Goal: Transaction & Acquisition: Purchase product/service

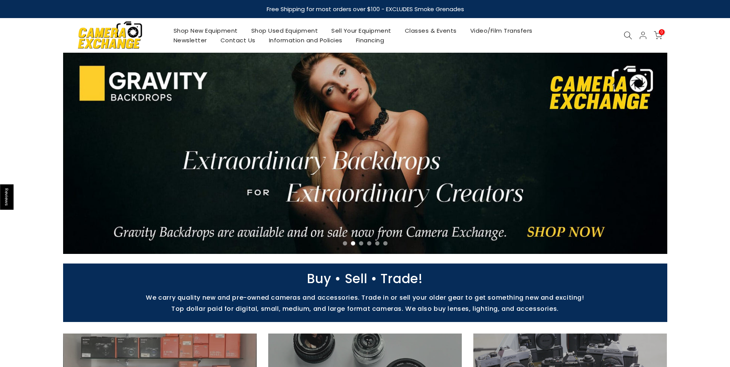
click at [290, 32] on link "Shop Used Equipment" at bounding box center [284, 31] width 80 height 10
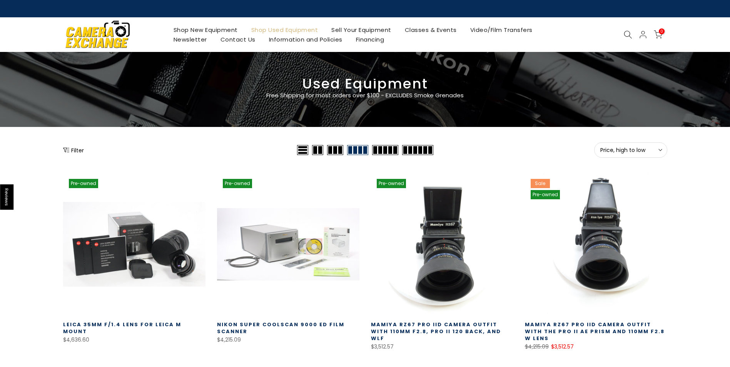
click at [659, 149] on use at bounding box center [660, 150] width 3 height 2
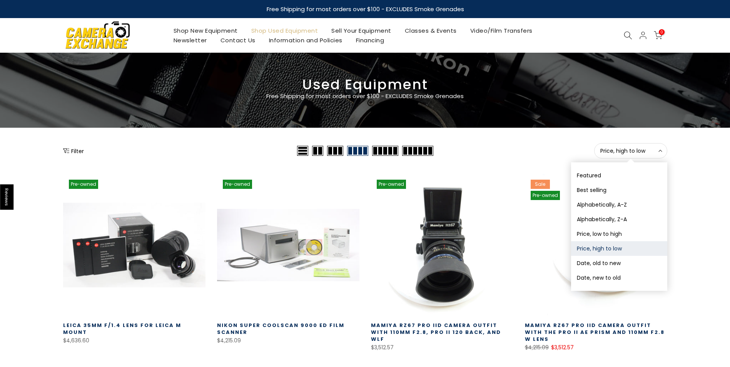
click at [659, 149] on icon at bounding box center [660, 151] width 4 height 4
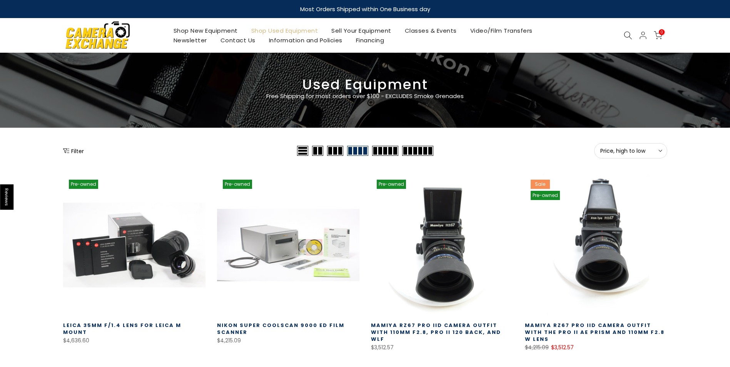
click at [625, 33] on icon at bounding box center [628, 35] width 8 height 8
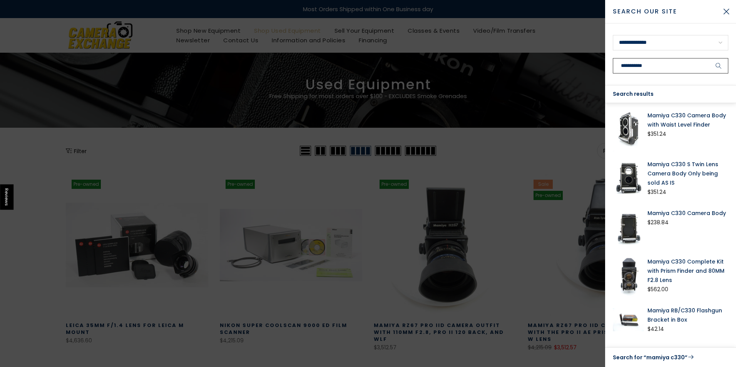
type input "**********"
click at [709, 58] on button "submit" at bounding box center [718, 65] width 19 height 15
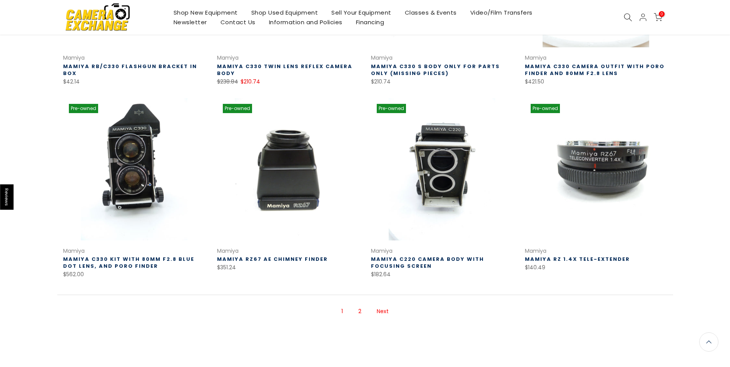
scroll to position [451, 0]
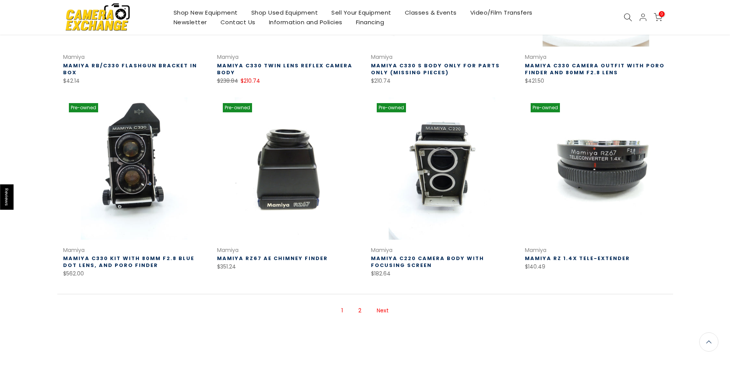
click at [360, 312] on link "2" at bounding box center [359, 310] width 11 height 13
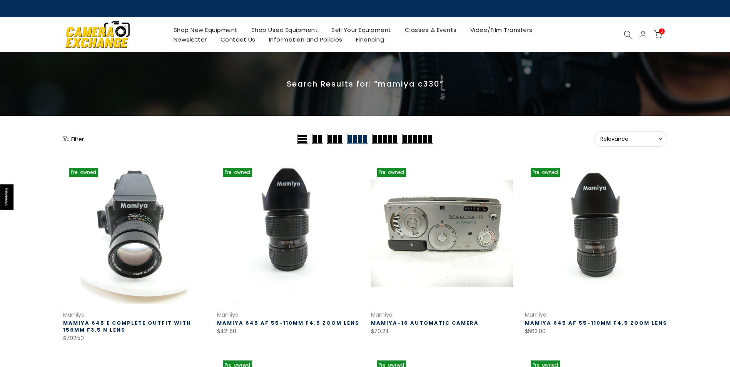
click at [625, 34] on icon at bounding box center [628, 34] width 8 height 8
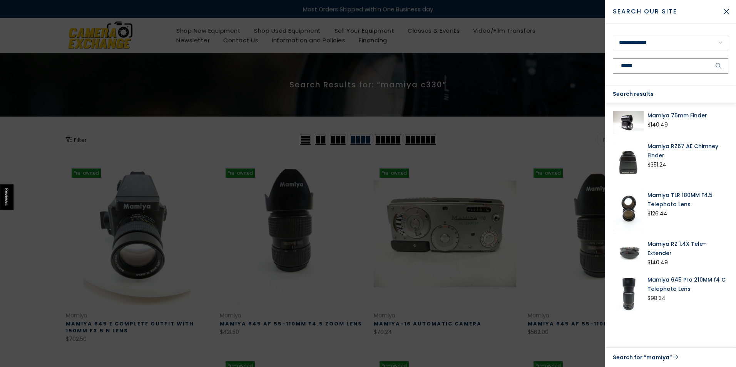
type input "******"
click at [709, 58] on button "submit" at bounding box center [718, 65] width 19 height 15
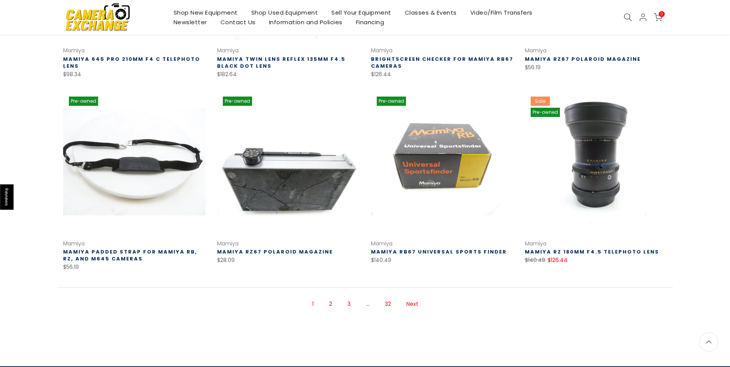
scroll to position [450, 0]
click at [330, 303] on link "2" at bounding box center [330, 303] width 11 height 13
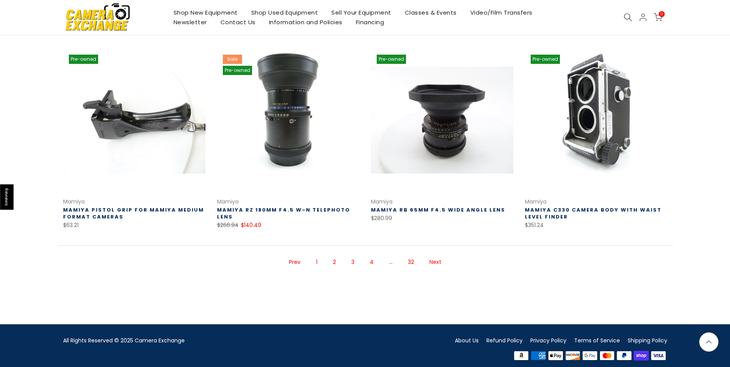
scroll to position [505, 0]
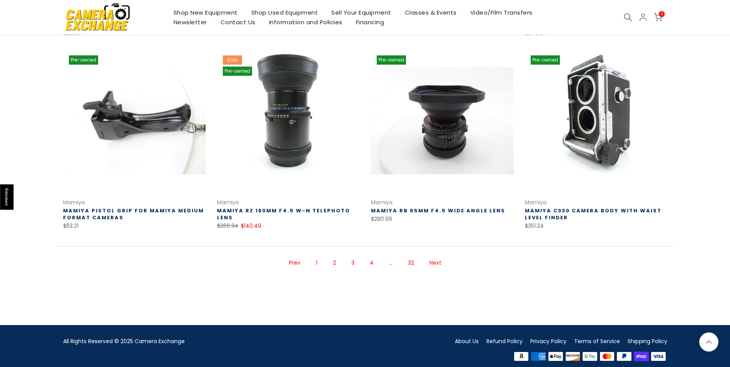
click at [353, 256] on link "3" at bounding box center [352, 262] width 11 height 13
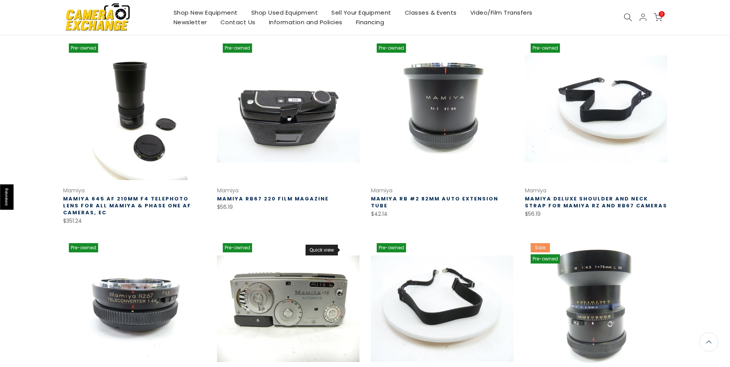
scroll to position [124, 0]
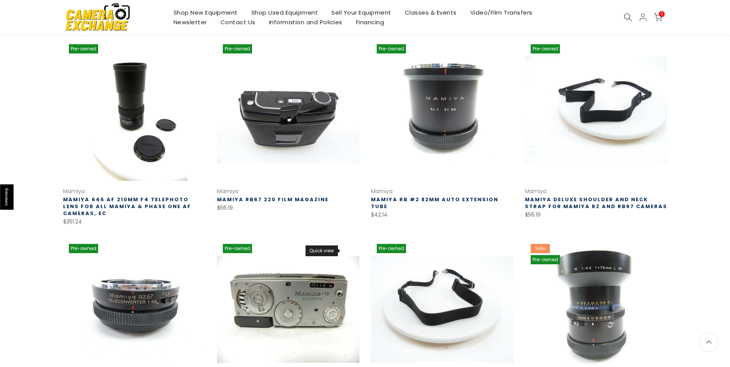
click at [353, 256] on link "Quick view" at bounding box center [346, 250] width 13 height 13
click at [353, 256] on div "Quick view Compare" at bounding box center [346, 257] width 13 height 27
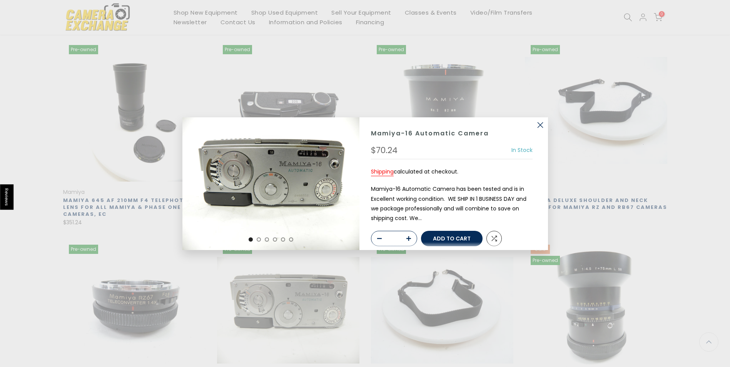
scroll to position [124, 0]
click at [538, 125] on button "button" at bounding box center [539, 124] width 15 height 15
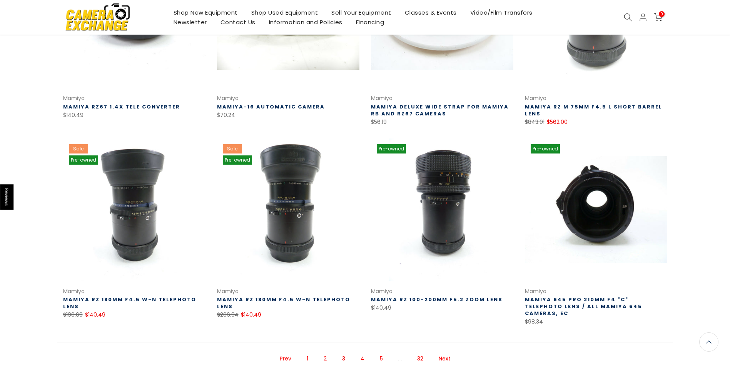
scroll to position [416, 0]
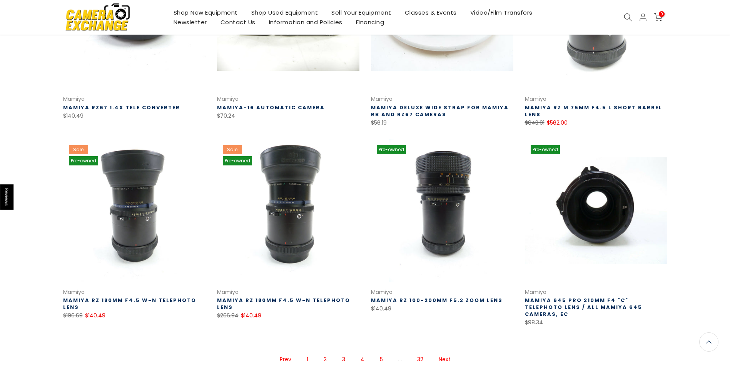
click at [362, 354] on link "4" at bounding box center [363, 359] width 12 height 13
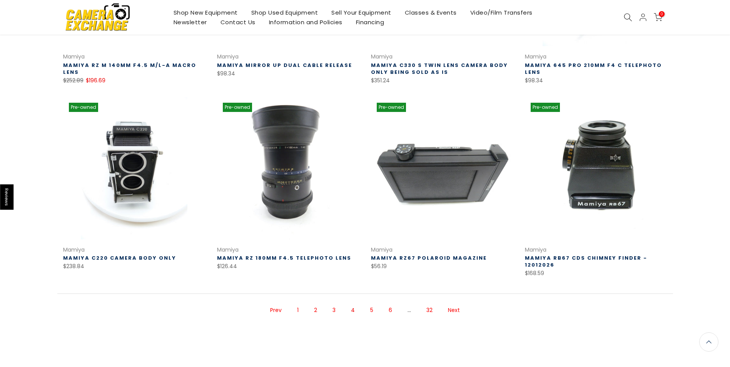
scroll to position [452, 0]
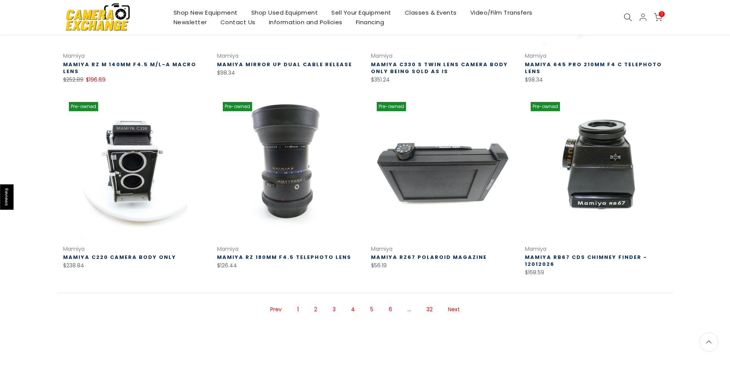
click at [372, 309] on link "5" at bounding box center [371, 309] width 11 height 13
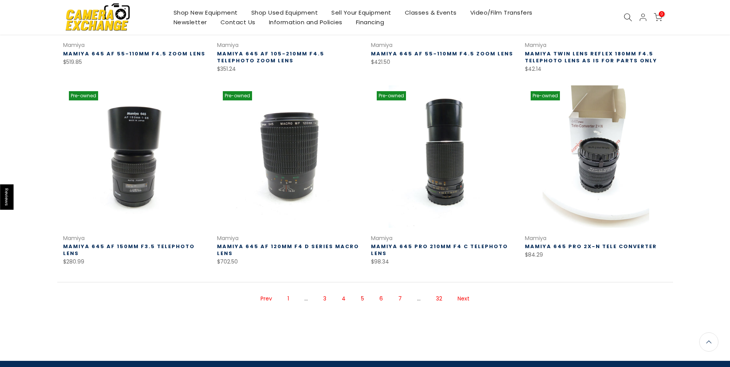
scroll to position [474, 0]
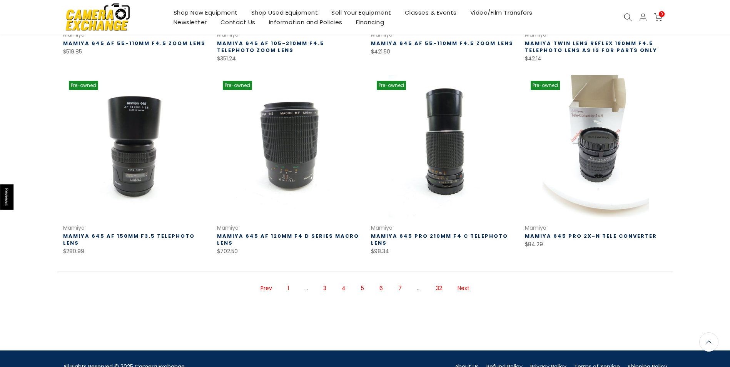
click at [381, 282] on link "6" at bounding box center [381, 288] width 11 height 13
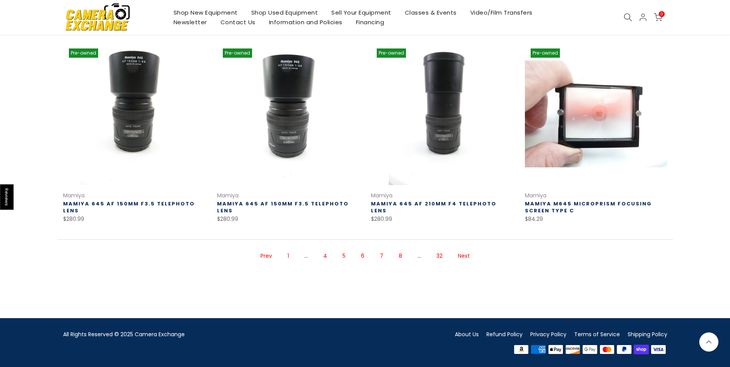
scroll to position [505, 0]
click at [381, 258] on link "7" at bounding box center [381, 255] width 11 height 13
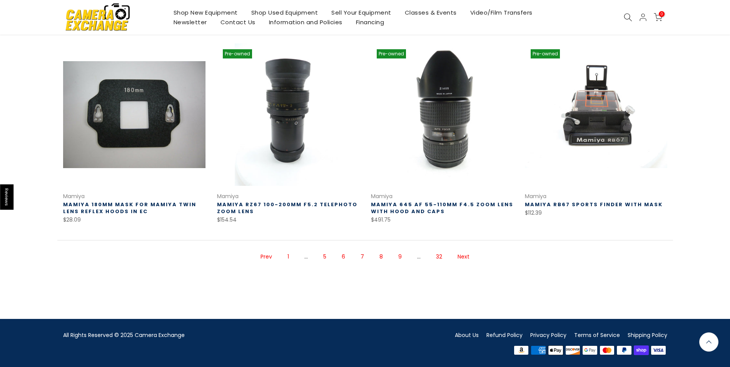
scroll to position [506, 0]
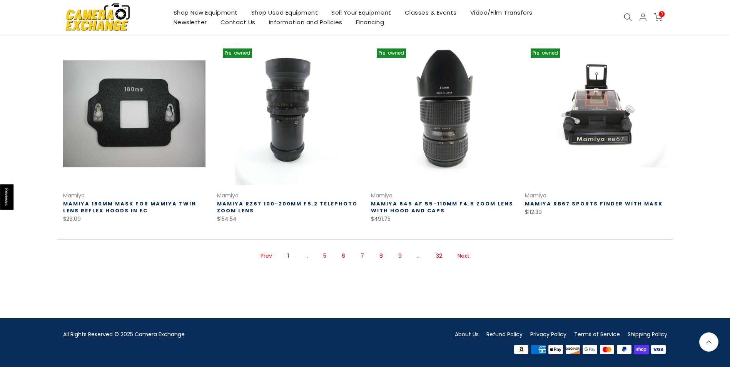
click at [382, 255] on link "8" at bounding box center [381, 255] width 11 height 13
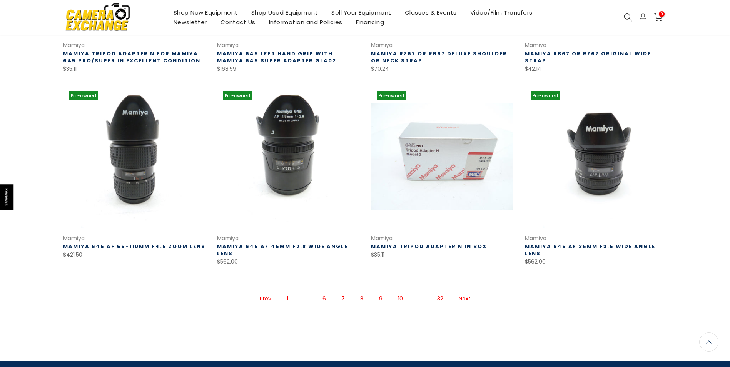
scroll to position [462, 0]
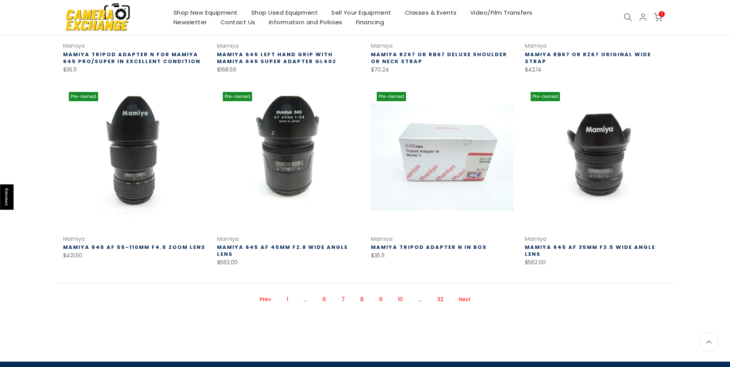
click at [380, 299] on link "9" at bounding box center [380, 299] width 11 height 13
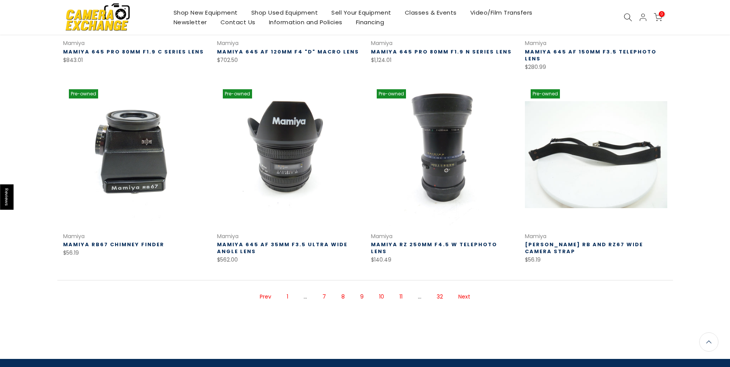
scroll to position [473, 0]
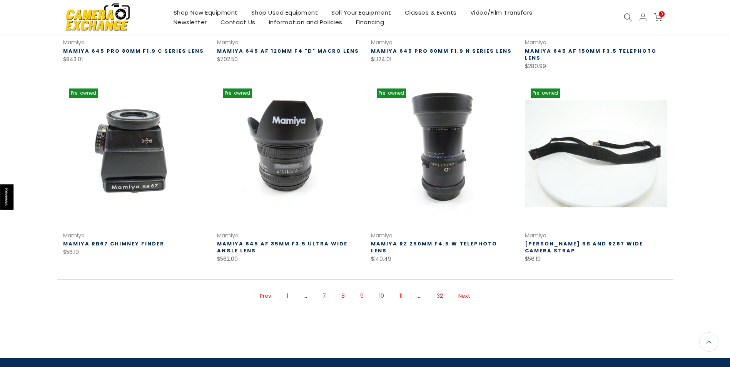
click at [381, 289] on link "10" at bounding box center [381, 295] width 13 height 13
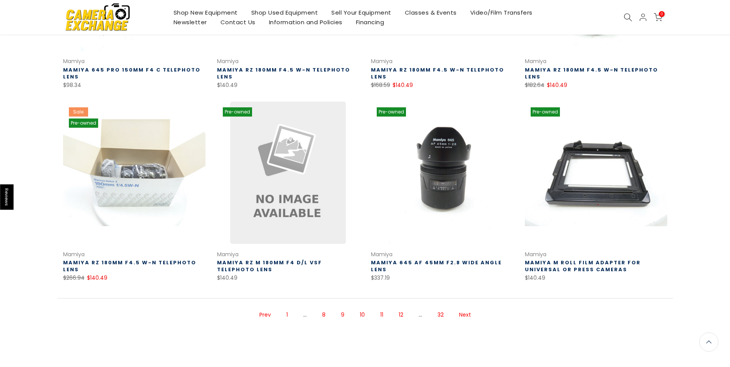
scroll to position [446, 0]
click at [382, 314] on link "11" at bounding box center [381, 314] width 11 height 13
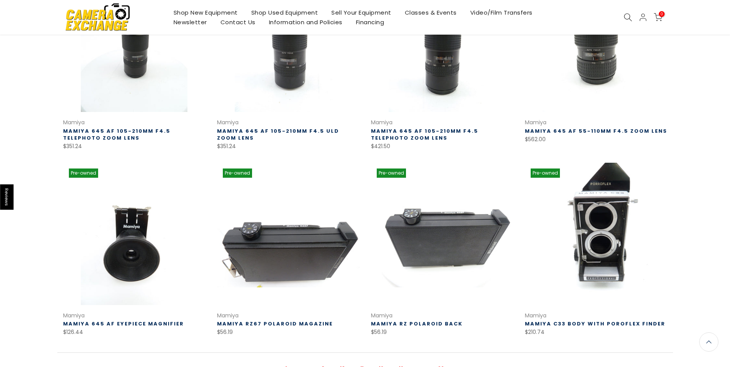
scroll to position [437, 0]
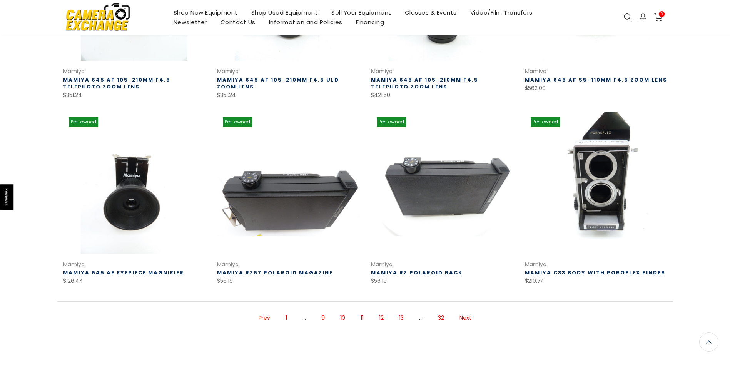
click at [382, 319] on link "12" at bounding box center [381, 317] width 12 height 13
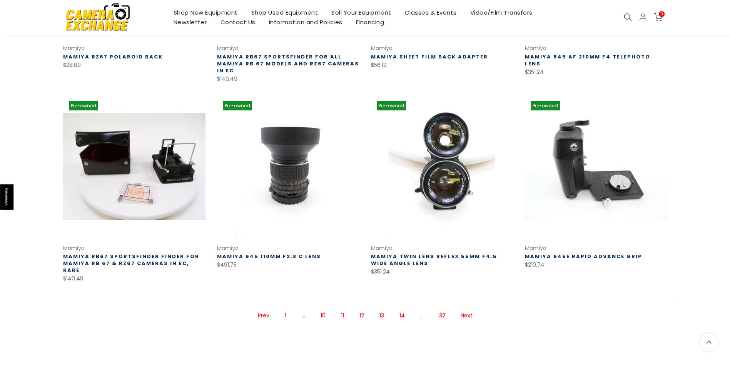
scroll to position [468, 0]
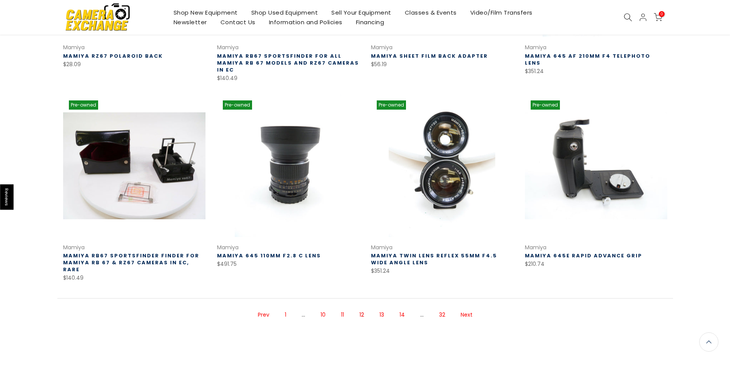
click at [379, 308] on link "13" at bounding box center [382, 314] width 12 height 13
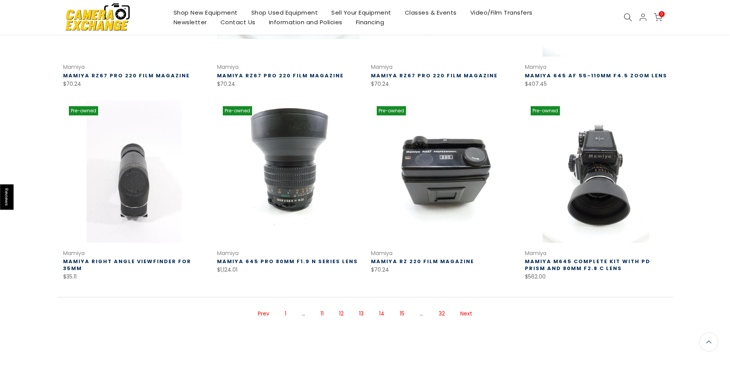
scroll to position [442, 0]
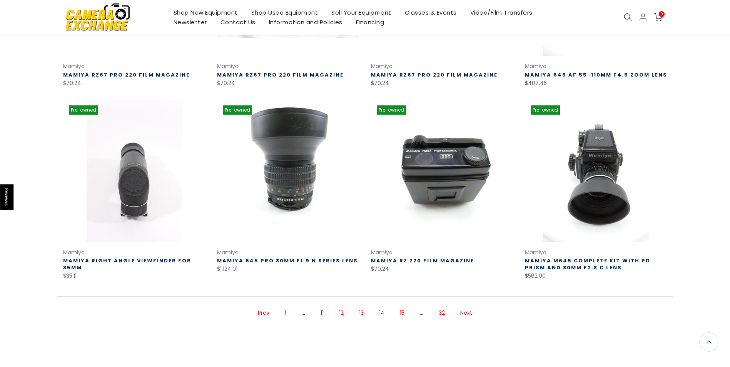
click at [381, 312] on link "14" at bounding box center [381, 312] width 13 height 13
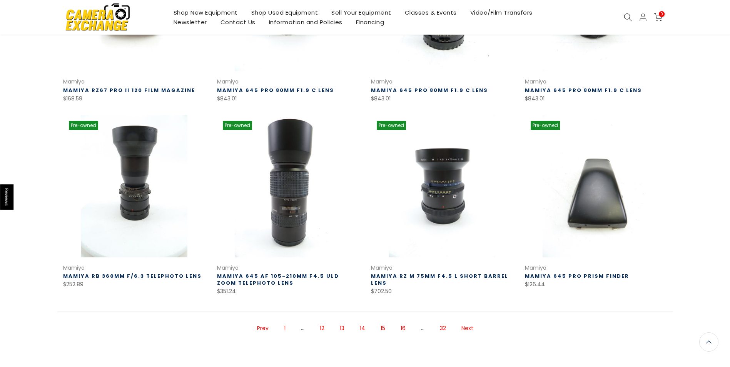
scroll to position [426, 0]
click at [383, 327] on link "15" at bounding box center [383, 328] width 12 height 13
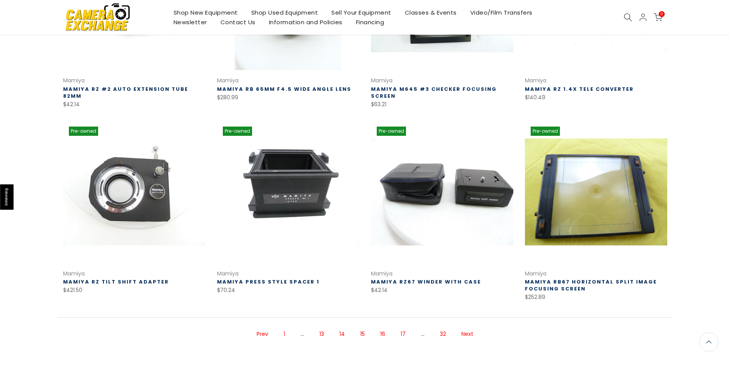
scroll to position [422, 0]
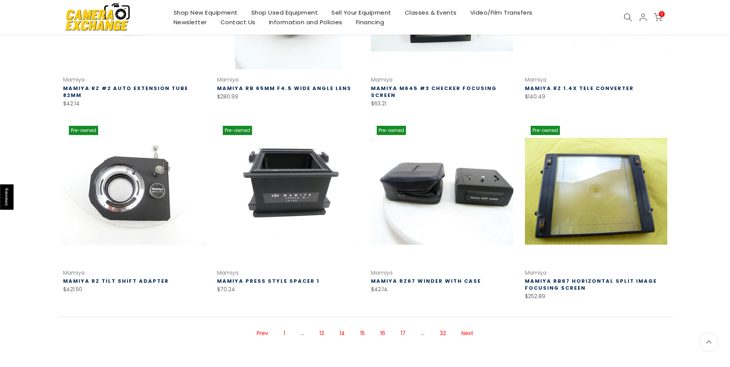
click at [383, 334] on link "16" at bounding box center [382, 333] width 13 height 13
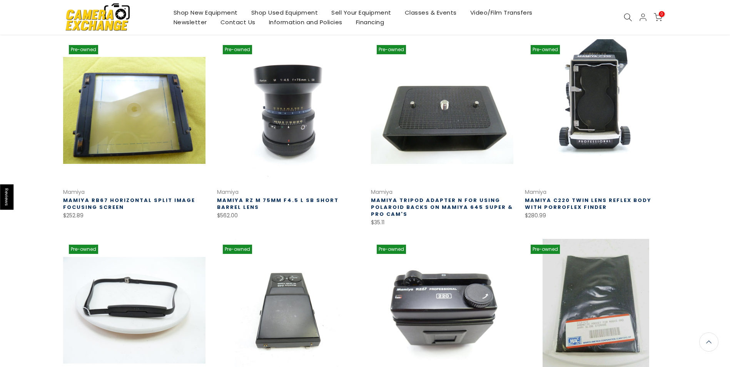
scroll to position [124, 0]
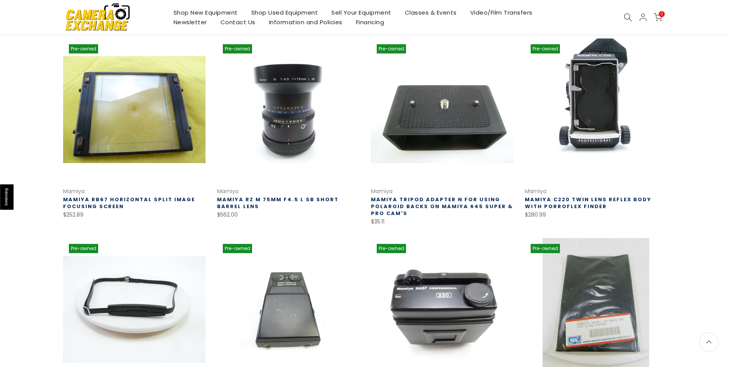
click at [383, 334] on link at bounding box center [442, 309] width 142 height 142
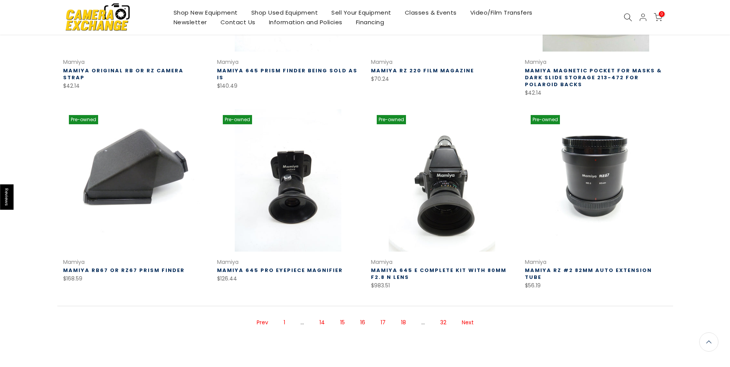
scroll to position [452, 0]
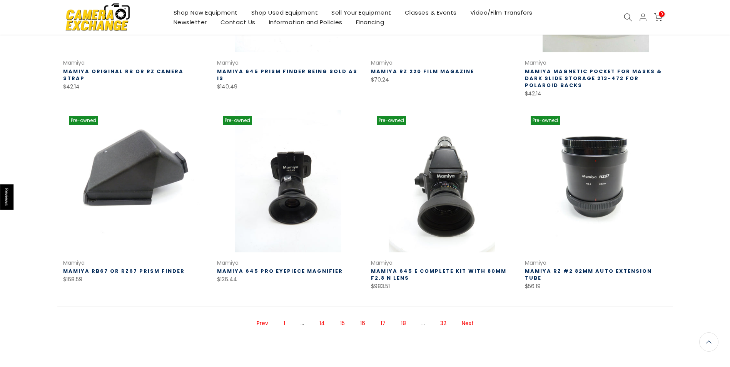
click at [382, 322] on link "17" at bounding box center [383, 323] width 13 height 13
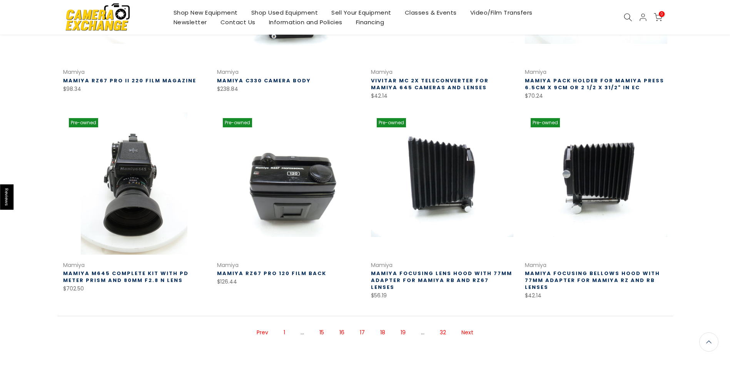
scroll to position [442, 0]
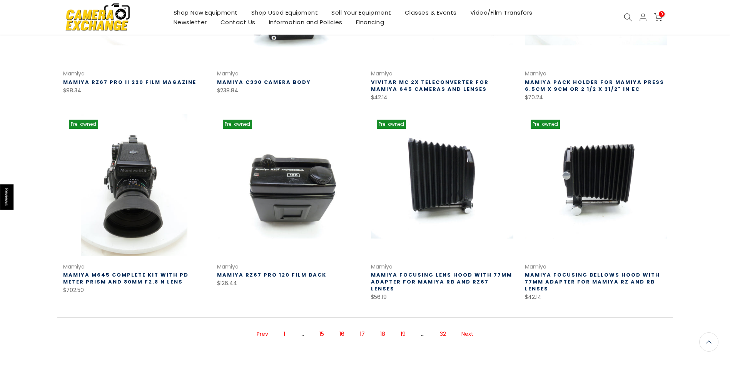
click at [381, 327] on link "18" at bounding box center [382, 333] width 13 height 13
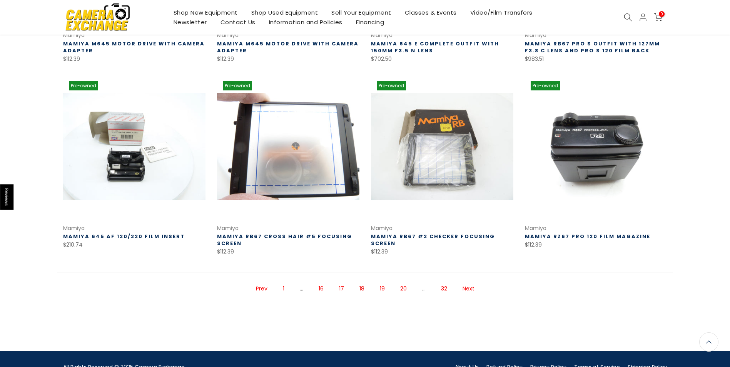
scroll to position [483, 0]
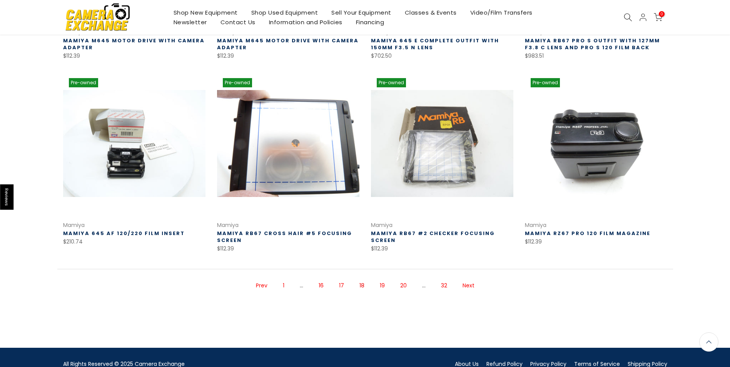
click at [382, 279] on link "19" at bounding box center [382, 285] width 13 height 13
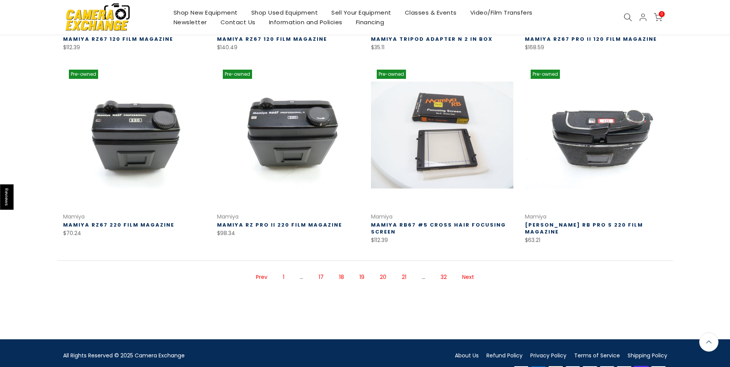
scroll to position [477, 0]
click at [382, 276] on link "20" at bounding box center [383, 276] width 14 height 13
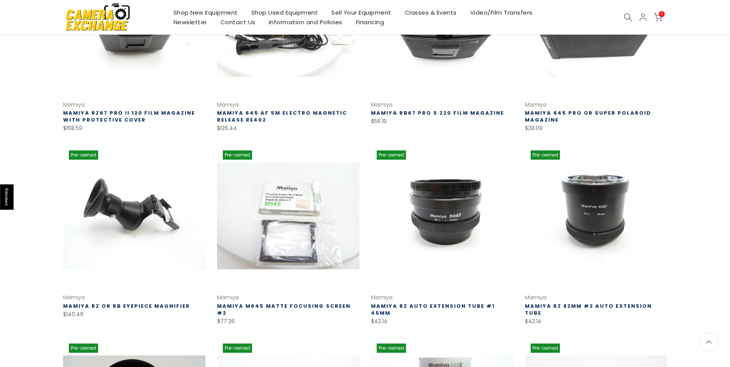
scroll to position [212, 0]
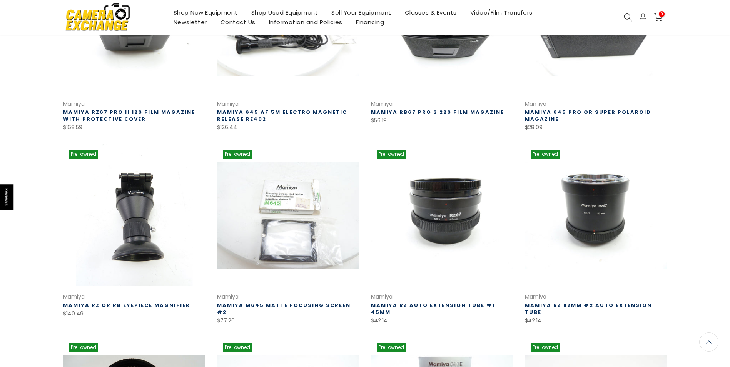
click at [135, 204] on link at bounding box center [134, 215] width 142 height 142
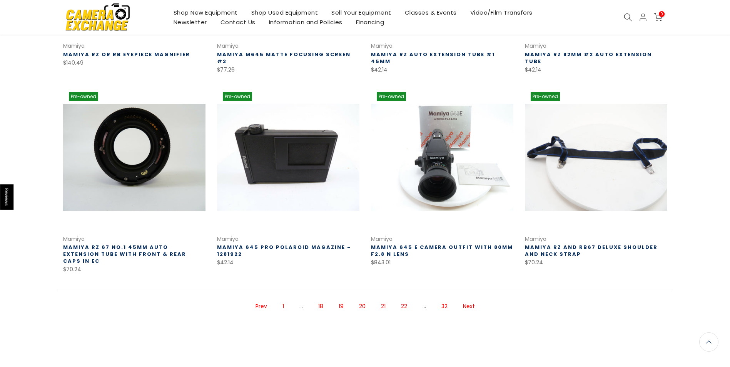
scroll to position [463, 0]
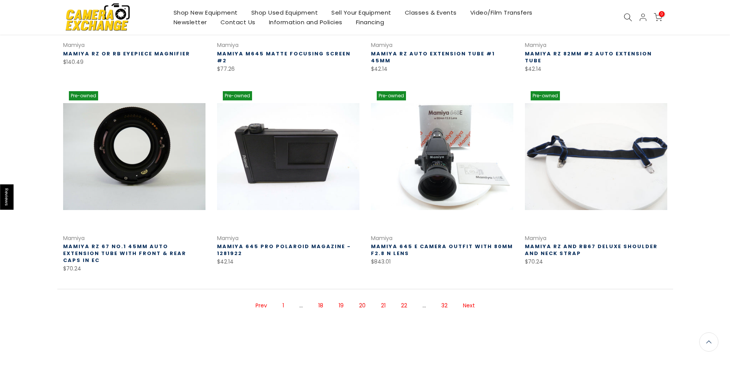
click at [381, 299] on link "21" at bounding box center [383, 305] width 12 height 13
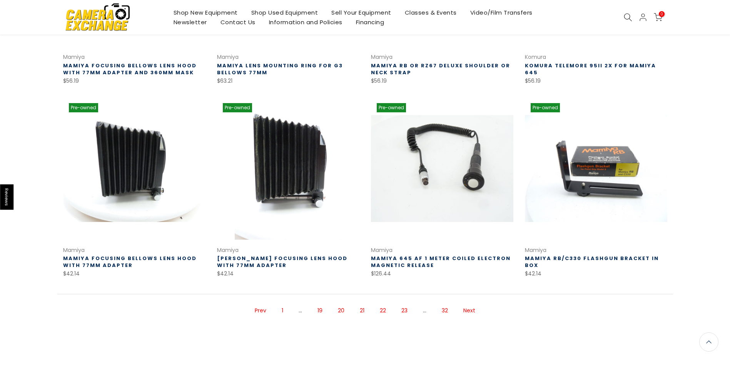
scroll to position [452, 0]
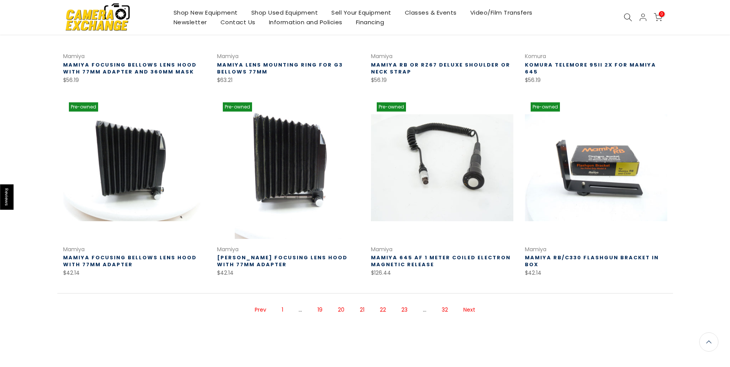
click at [386, 309] on link "22" at bounding box center [383, 309] width 14 height 13
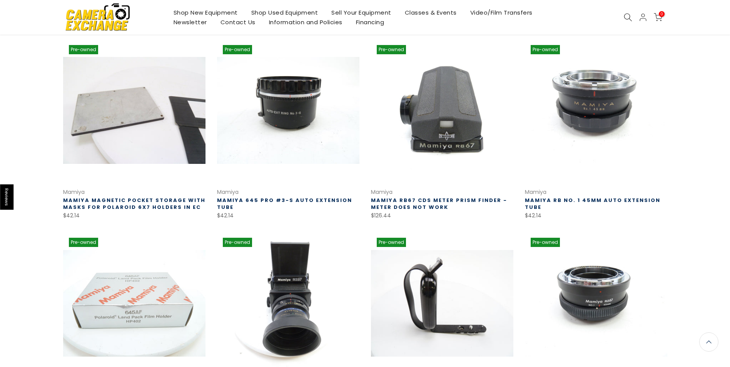
scroll to position [124, 0]
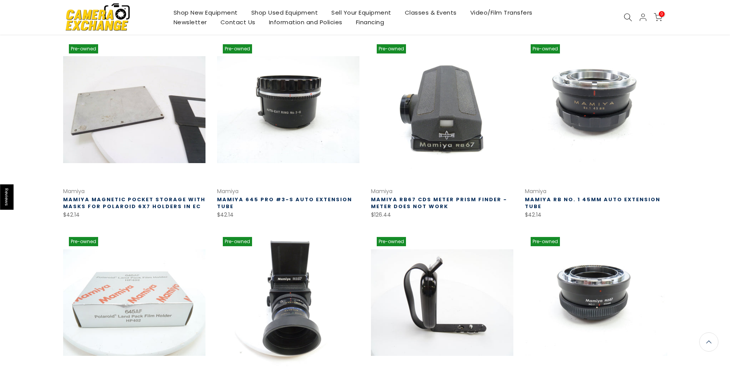
click at [729, 361] on div "Filter Relevance Sort Sort by: Relevance Price, low to high Price, high to low …" at bounding box center [365, 344] width 730 height 673
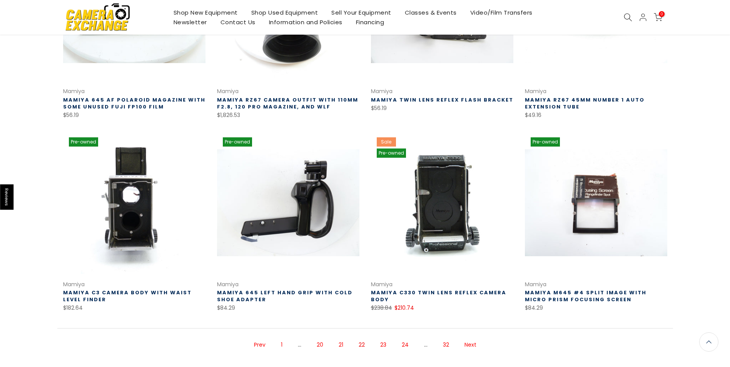
scroll to position [416, 0]
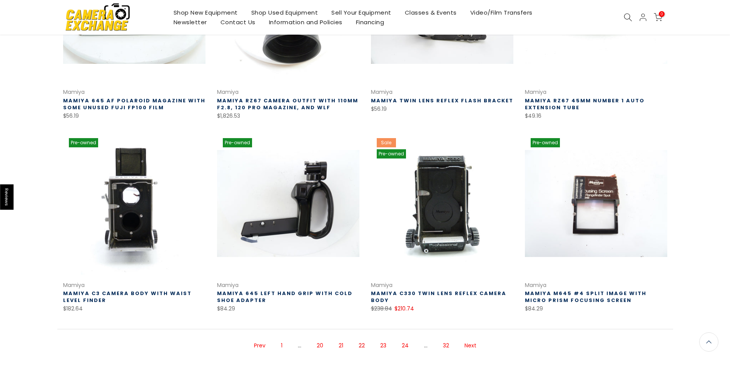
click at [382, 345] on link "23" at bounding box center [383, 345] width 14 height 13
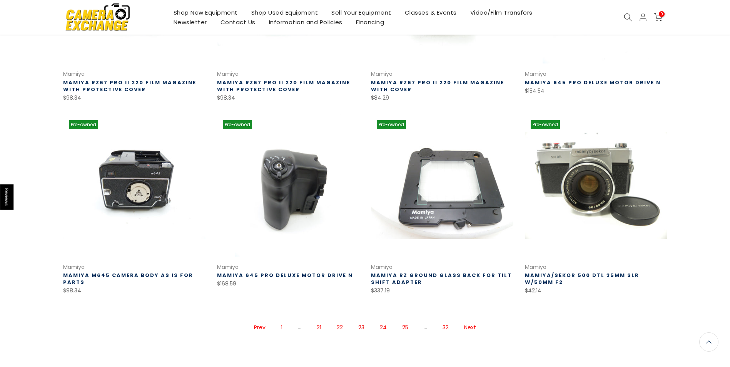
scroll to position [442, 0]
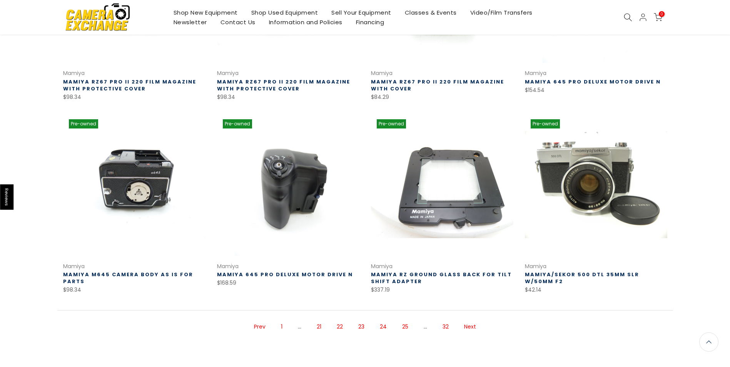
click at [384, 325] on link "24" at bounding box center [383, 326] width 15 height 13
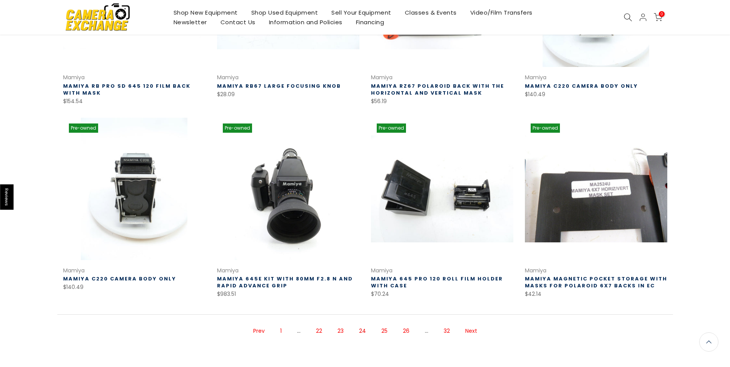
scroll to position [432, 0]
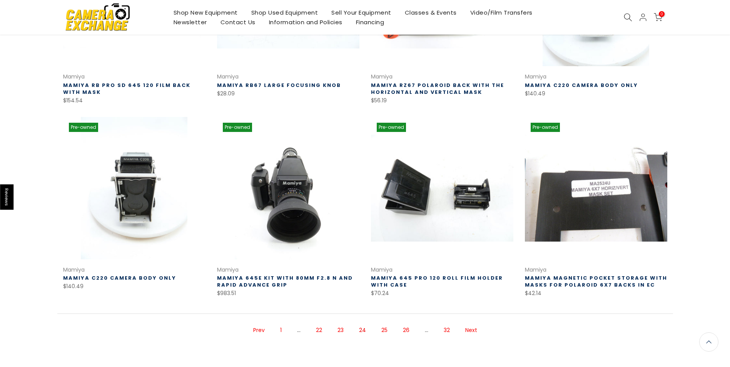
click at [384, 330] on link "25" at bounding box center [384, 330] width 14 height 13
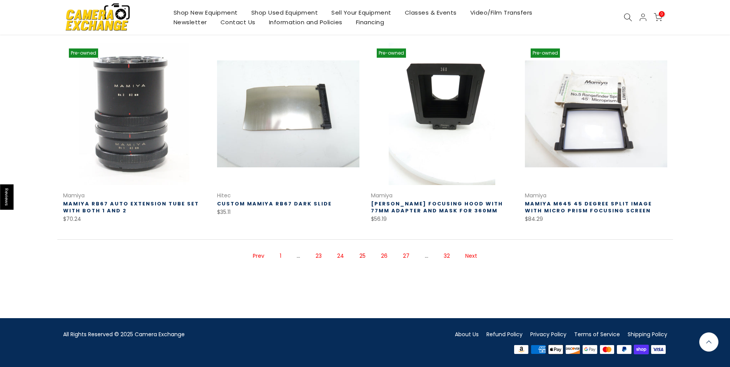
scroll to position [512, 0]
click at [383, 255] on link "26" at bounding box center [384, 255] width 14 height 13
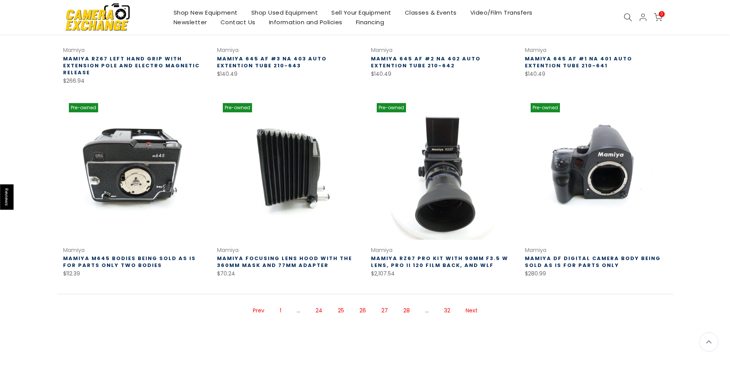
scroll to position [457, 0]
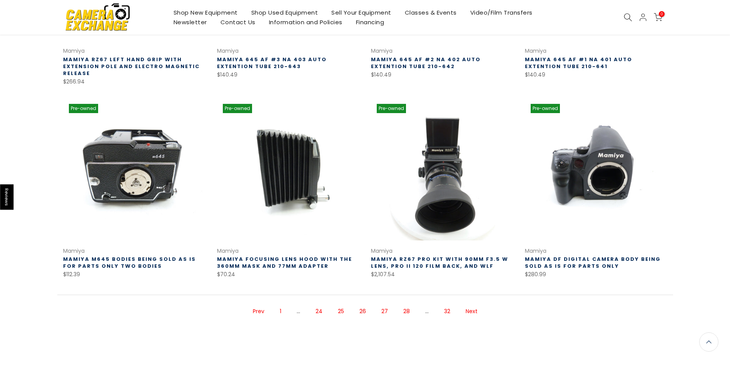
click at [141, 168] on link at bounding box center [134, 169] width 142 height 142
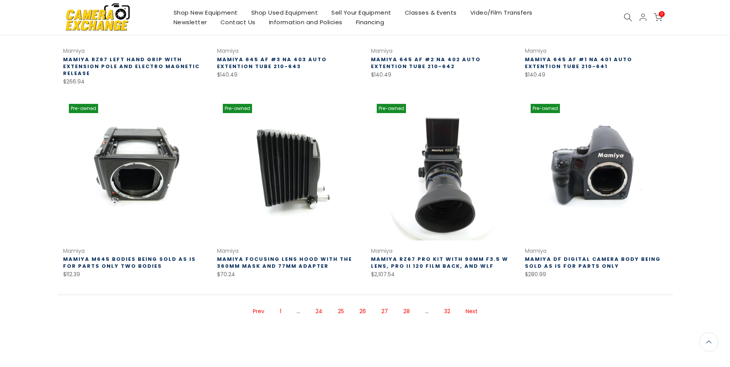
scroll to position [456, 0]
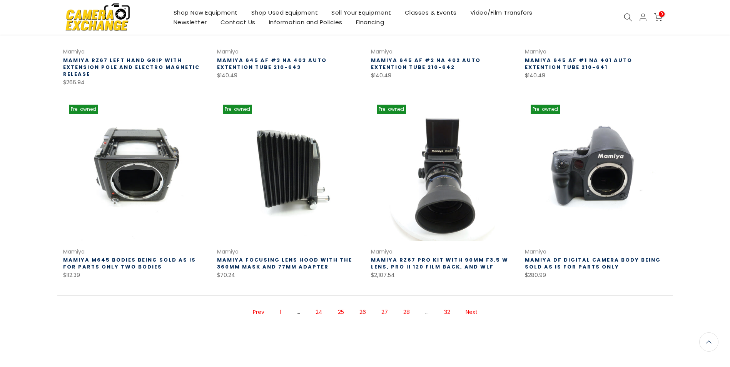
click at [384, 312] on link "27" at bounding box center [384, 311] width 14 height 13
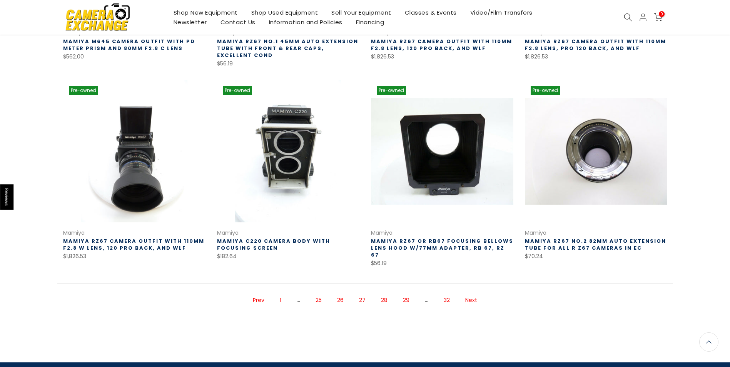
scroll to position [483, 0]
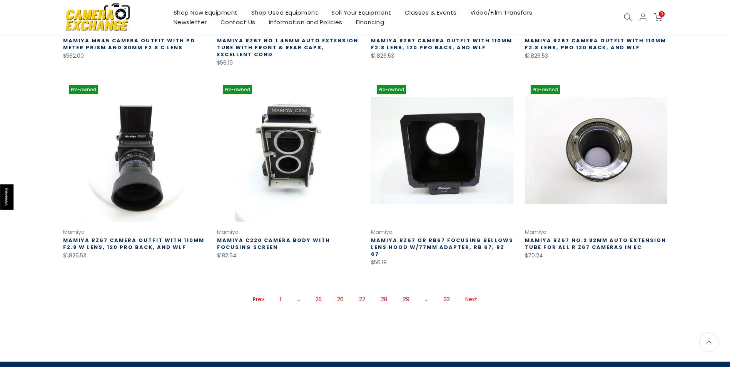
click at [383, 293] on link "28" at bounding box center [384, 299] width 14 height 13
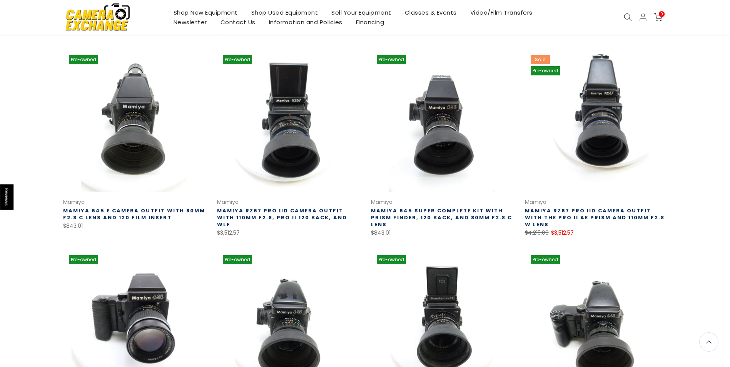
scroll to position [527, 0]
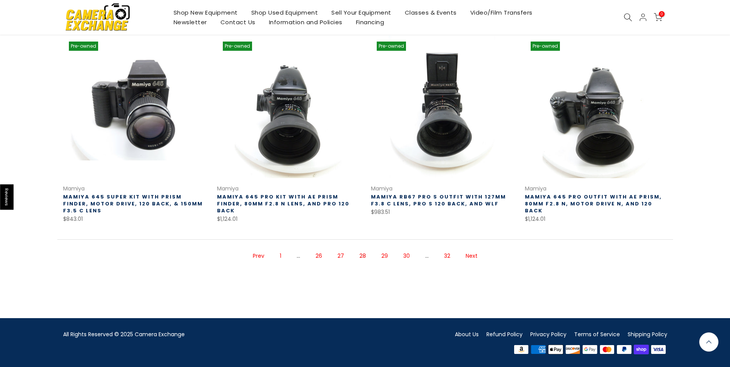
click at [385, 255] on link "29" at bounding box center [384, 255] width 14 height 13
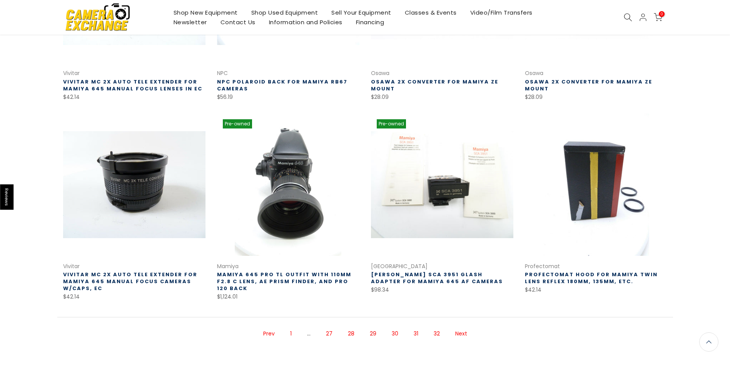
scroll to position [443, 0]
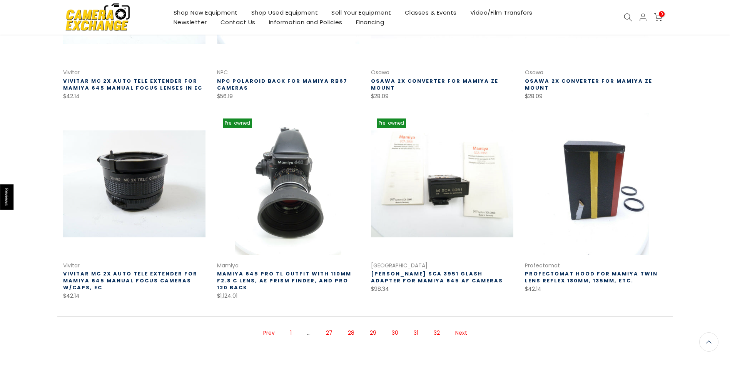
click at [391, 326] on link "30" at bounding box center [395, 332] width 14 height 13
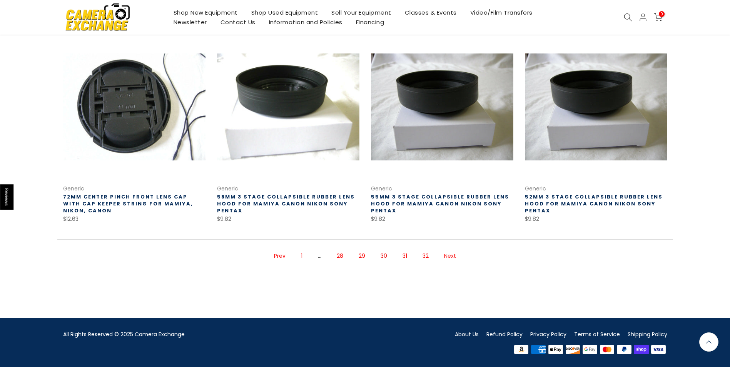
scroll to position [526, 0]
click at [405, 255] on link "31" at bounding box center [405, 255] width 12 height 13
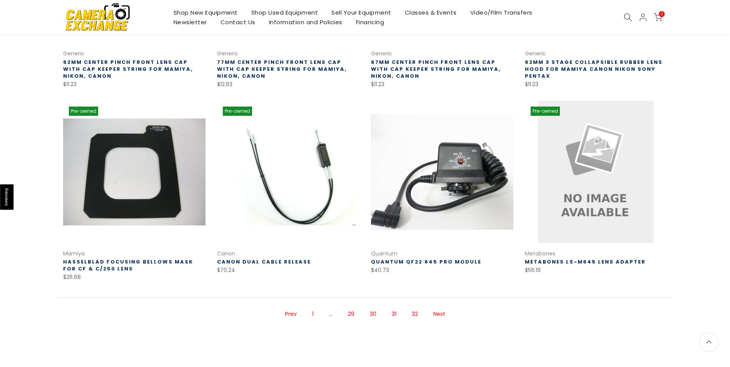
scroll to position [462, 0]
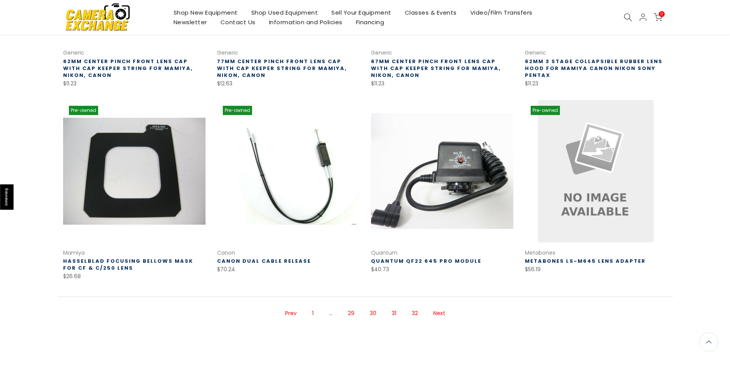
click at [414, 314] on link "32" at bounding box center [415, 313] width 14 height 13
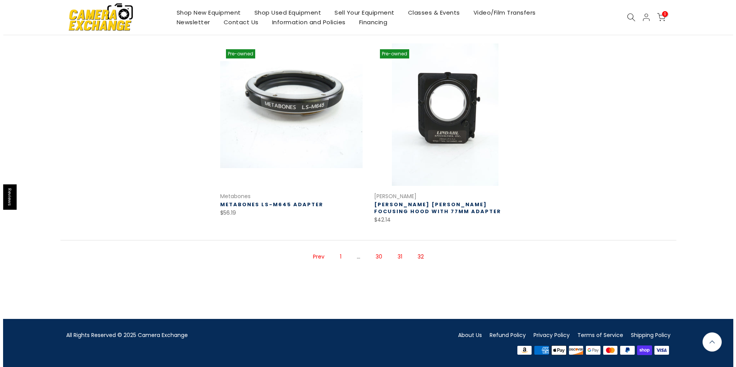
scroll to position [120, 0]
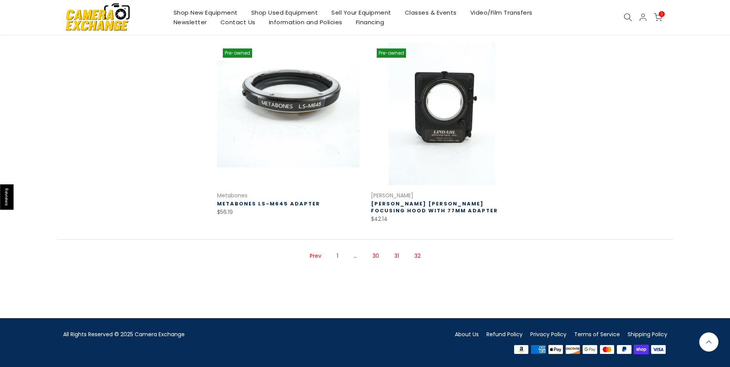
click at [626, 20] on use at bounding box center [628, 17] width 8 height 8
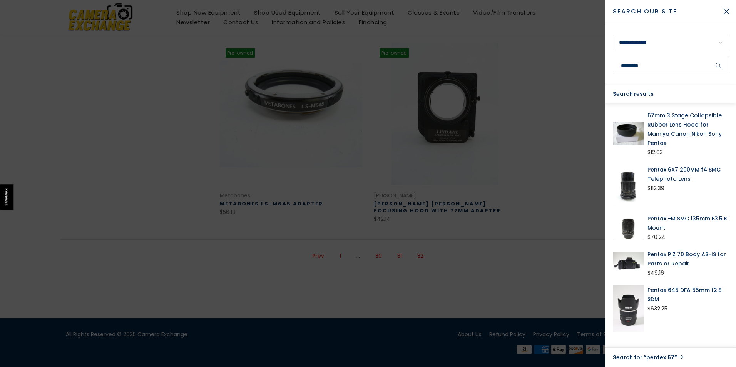
scroll to position [119, 0]
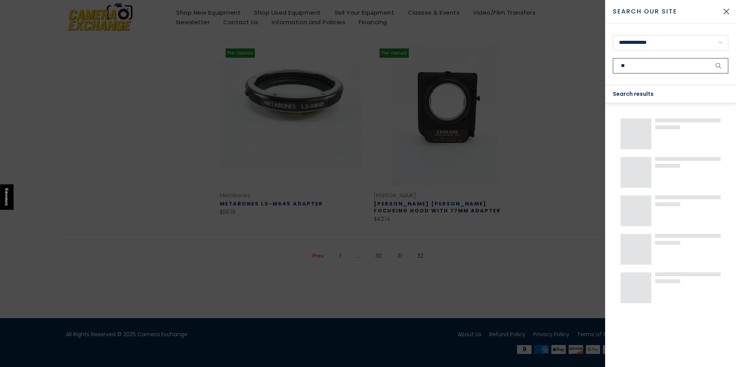
type input "*"
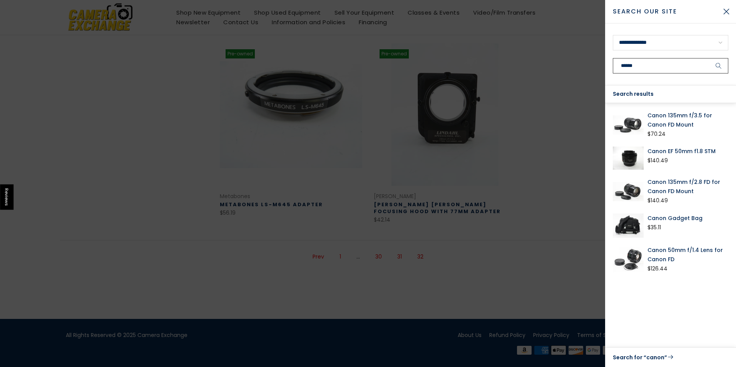
scroll to position [120, 0]
click at [636, 72] on input "*****" at bounding box center [670, 65] width 115 height 15
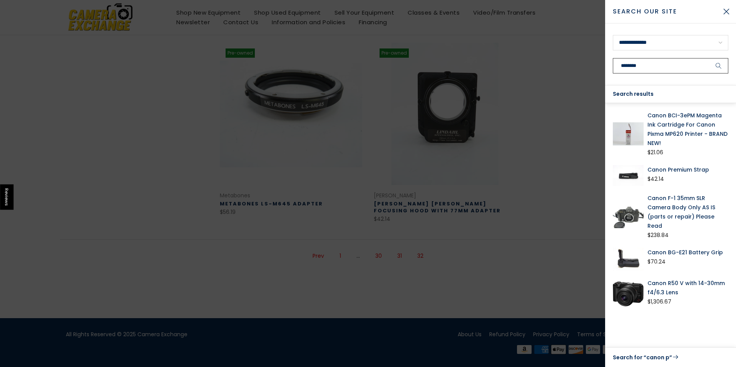
scroll to position [119, 0]
type input "*******"
click at [634, 207] on img at bounding box center [628, 217] width 31 height 46
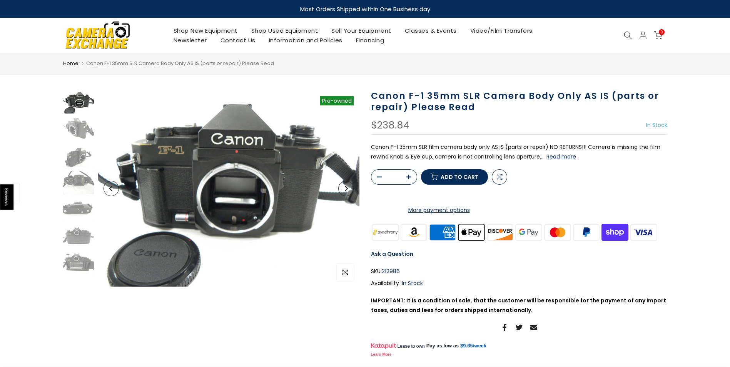
click at [627, 39] on icon at bounding box center [628, 35] width 8 height 8
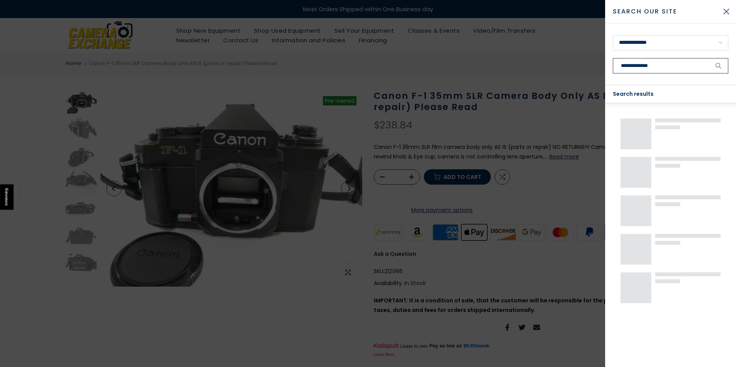
type input "**********"
click at [709, 58] on button "submit" at bounding box center [718, 65] width 19 height 15
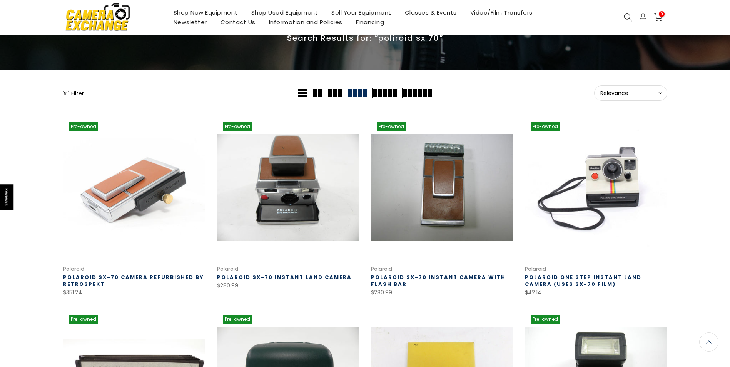
scroll to position [46, 0]
click at [659, 92] on use at bounding box center [660, 93] width 3 height 2
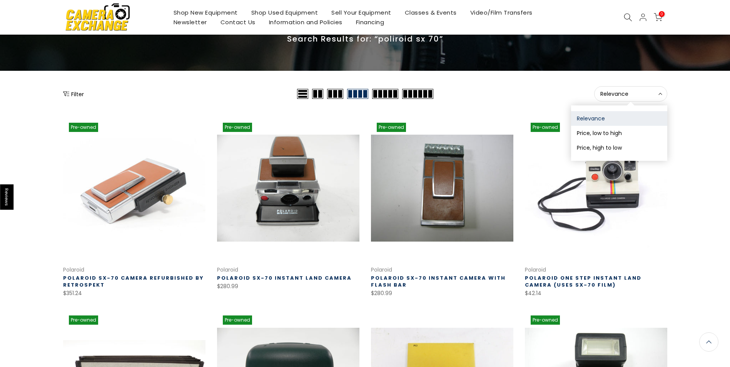
scroll to position [47, 0]
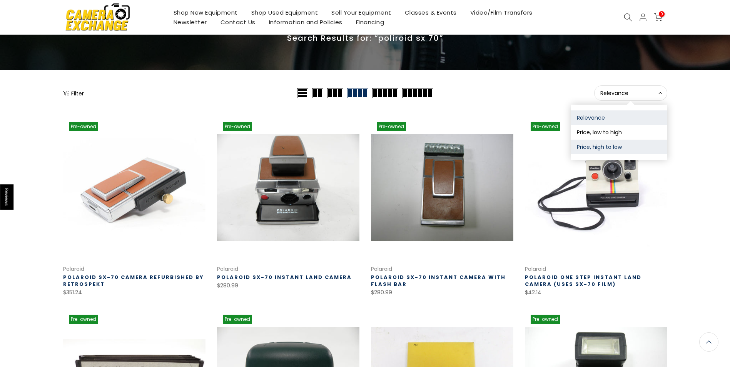
click at [628, 146] on button "Price, high to low" at bounding box center [619, 147] width 96 height 15
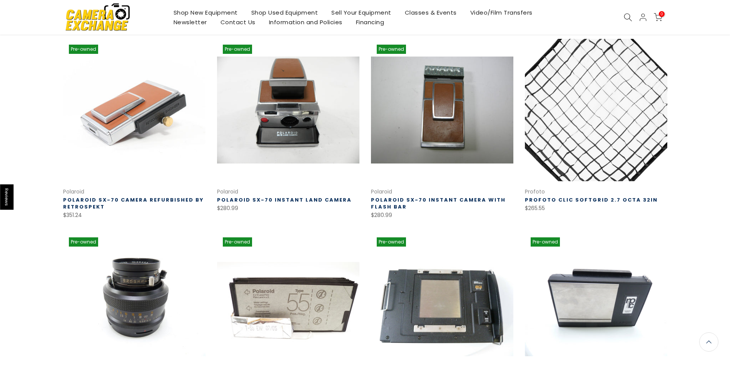
scroll to position [124, 0]
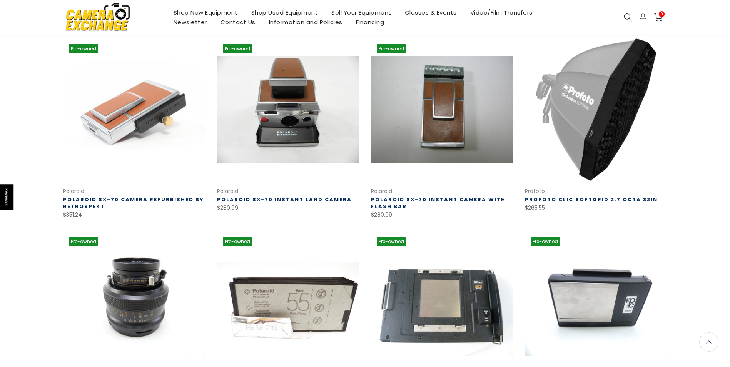
scroll to position [47, 0]
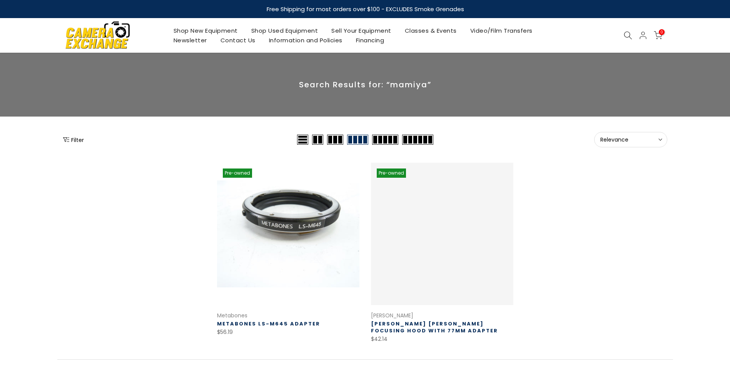
scroll to position [119, 0]
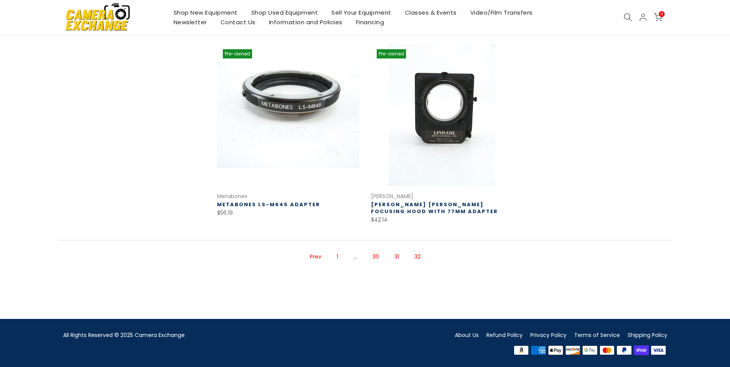
click at [269, 13] on link "Shop Used Equipment" at bounding box center [284, 13] width 80 height 10
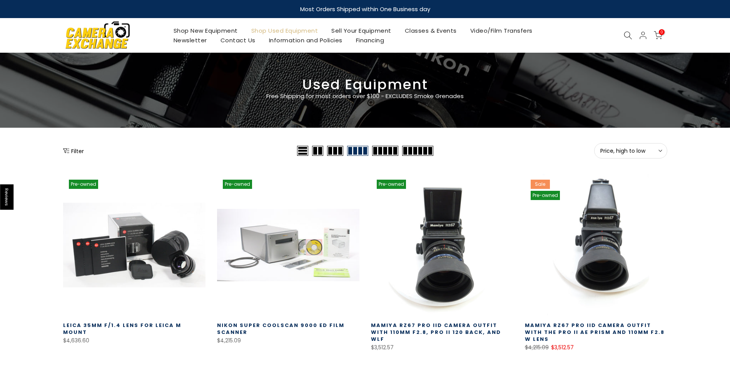
click at [626, 33] on icon at bounding box center [628, 35] width 8 height 8
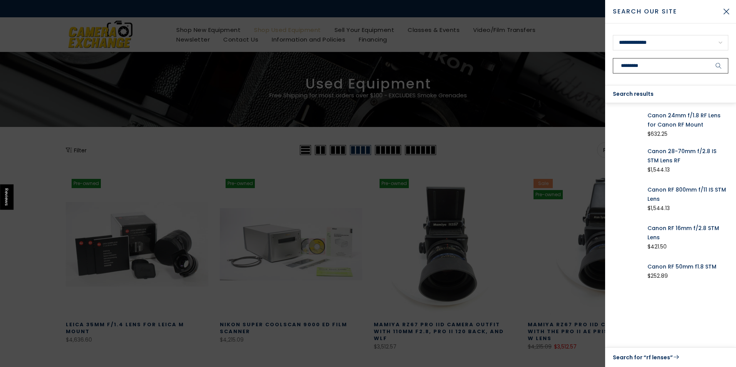
type input "*********"
click at [709, 58] on button "submit" at bounding box center [718, 65] width 19 height 15
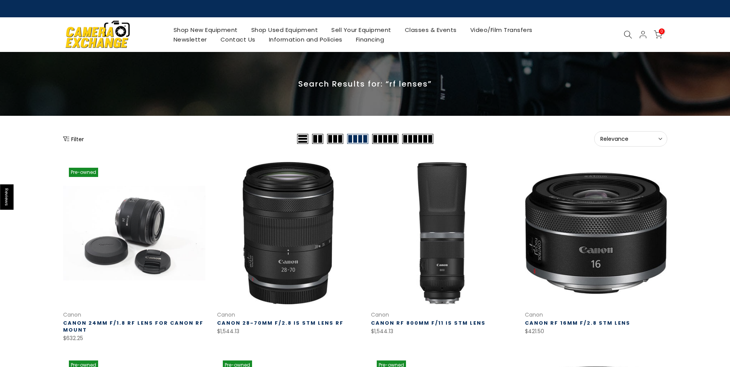
click at [628, 34] on icon at bounding box center [628, 34] width 8 height 8
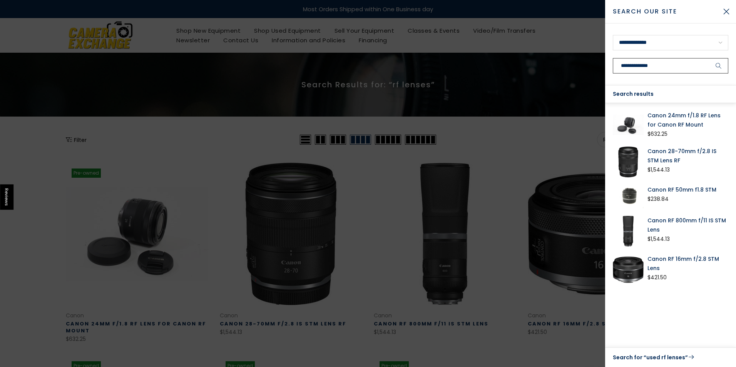
type input "**********"
click at [709, 58] on button "submit" at bounding box center [718, 65] width 19 height 15
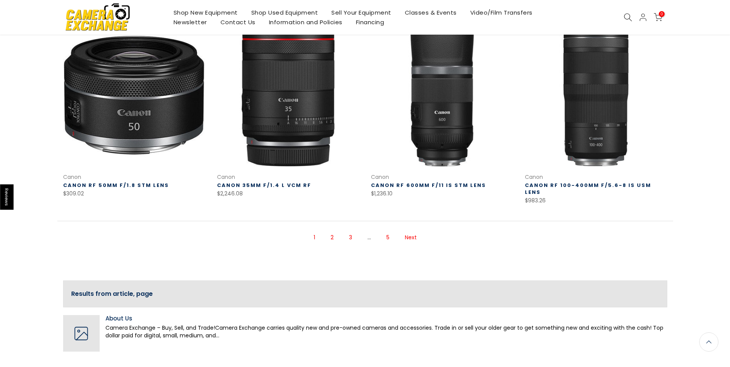
scroll to position [523, 0]
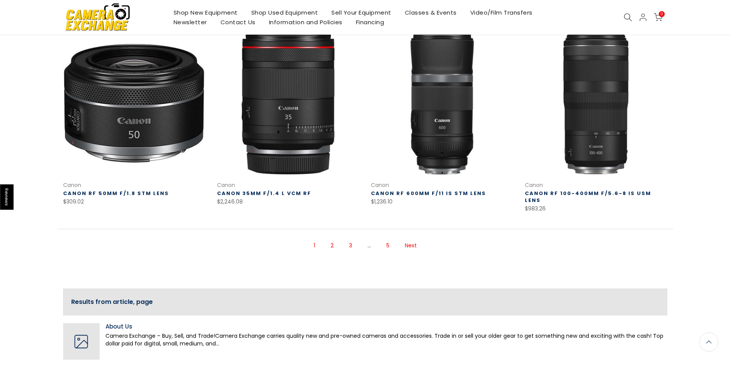
click at [333, 239] on link "2" at bounding box center [332, 245] width 11 height 13
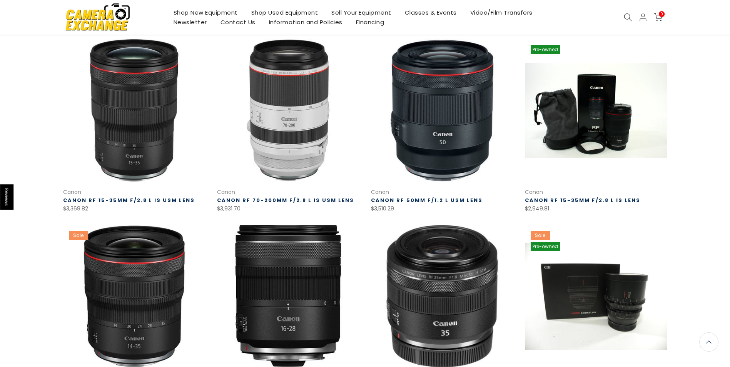
scroll to position [124, 0]
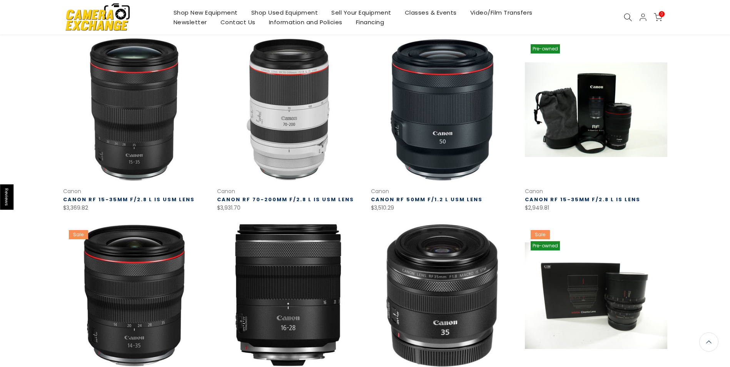
click at [293, 12] on link "Shop Used Equipment" at bounding box center [284, 13] width 80 height 10
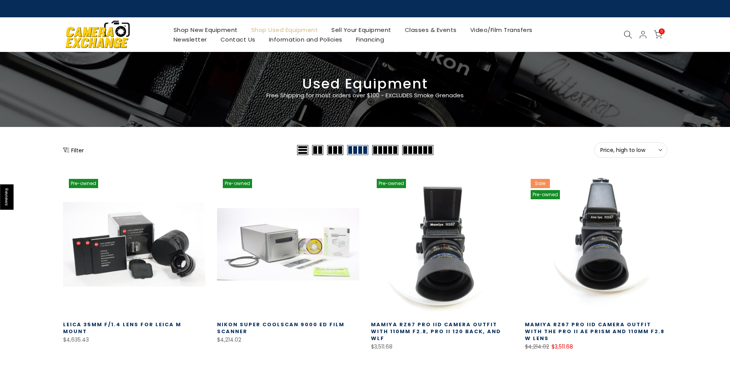
click at [659, 150] on use at bounding box center [660, 150] width 3 height 2
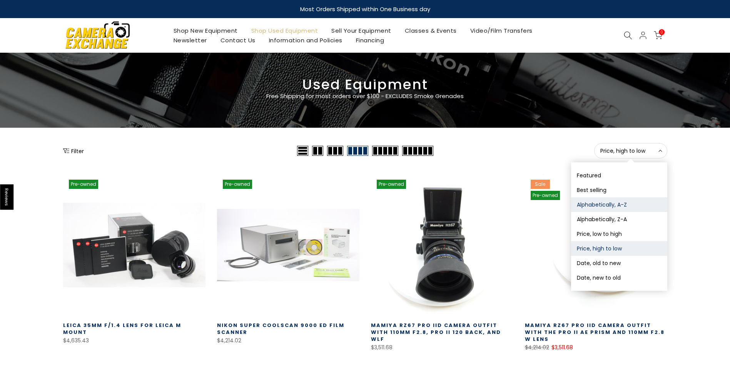
click at [622, 207] on button "Alphabetically, A-Z" at bounding box center [619, 204] width 96 height 15
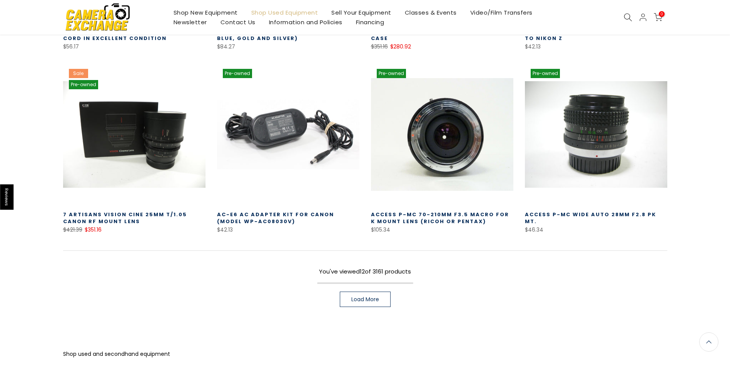
scroll to position [478, 0]
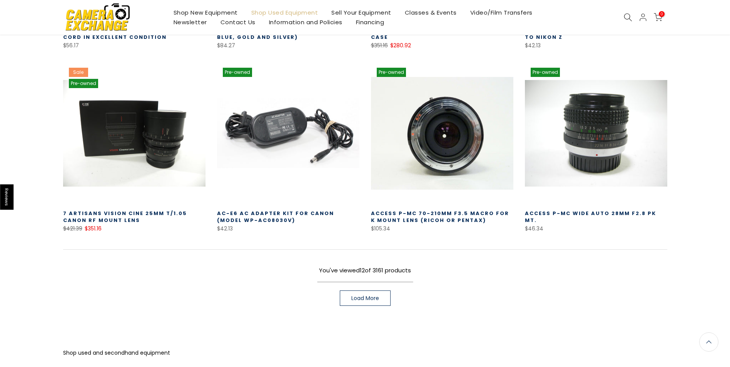
click at [366, 294] on link "Load More" at bounding box center [365, 297] width 51 height 15
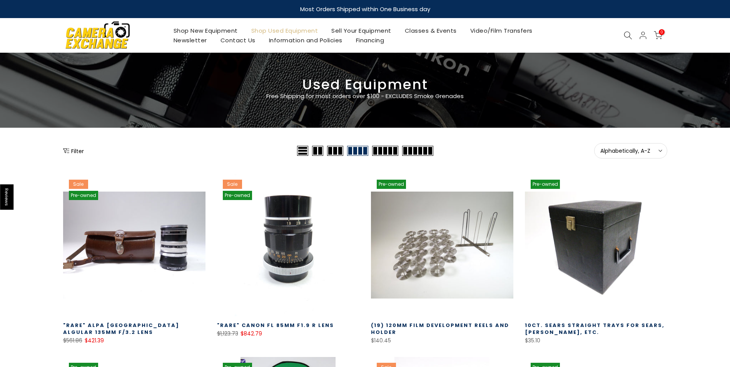
click at [440, 33] on link "Classes & Events" at bounding box center [430, 31] width 65 height 10
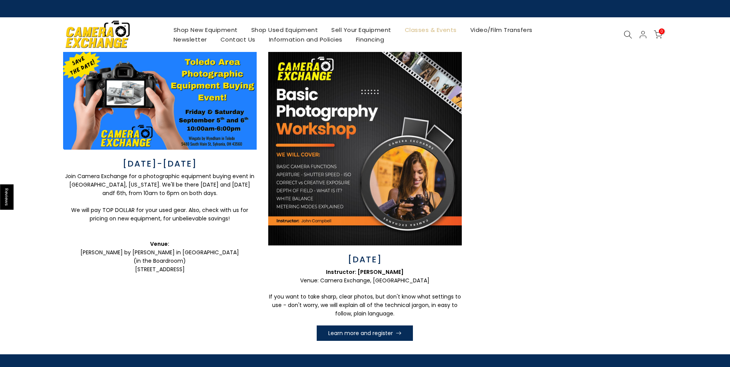
click at [231, 40] on link "Contact Us" at bounding box center [238, 40] width 48 height 10
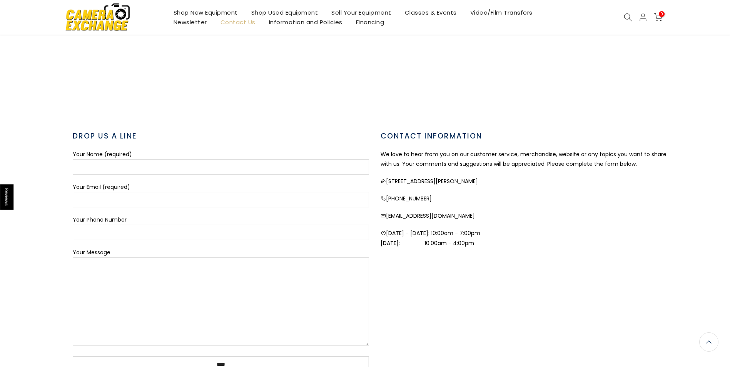
scroll to position [190, 0]
